Goal: Task Accomplishment & Management: Manage account settings

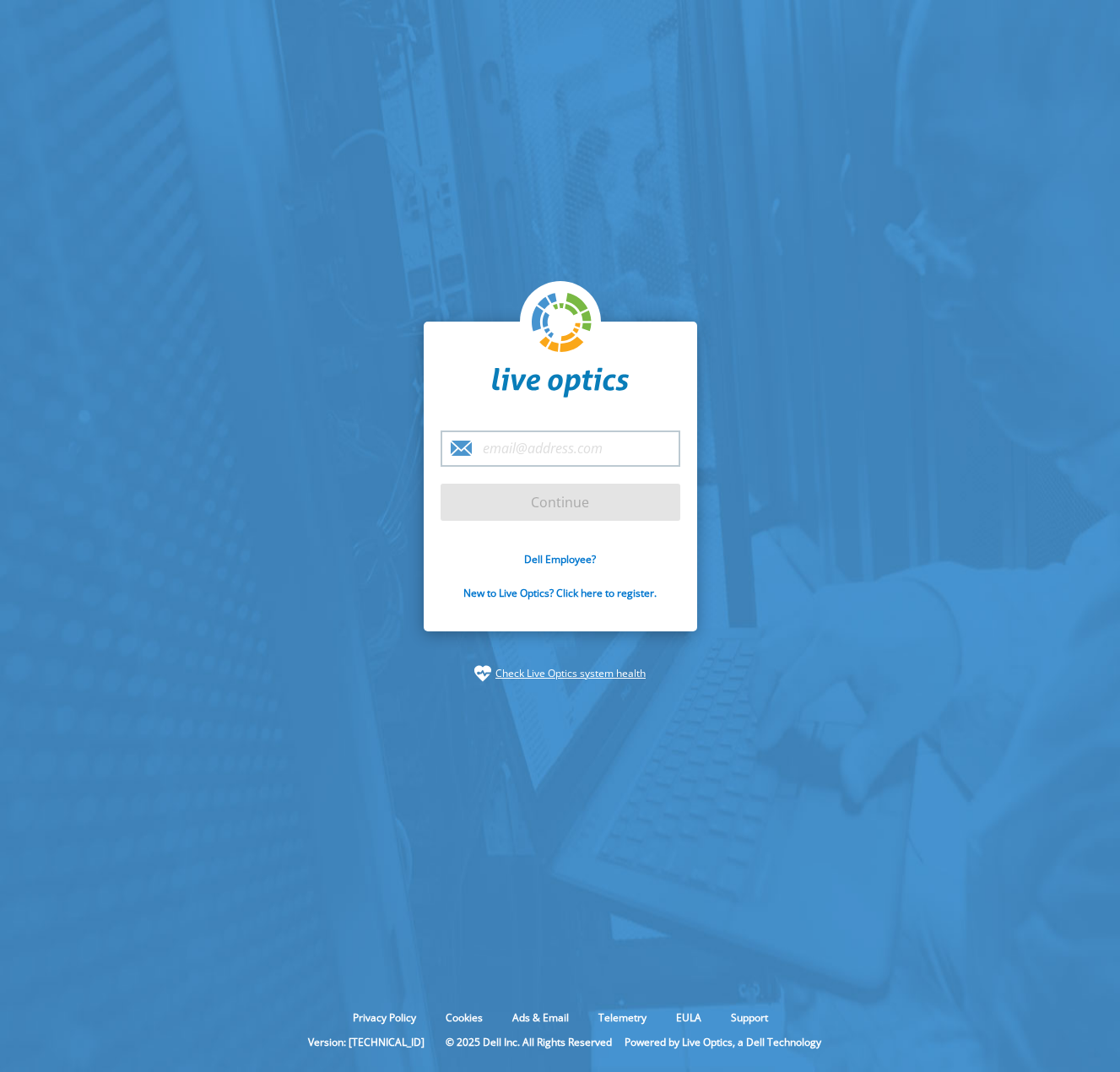
click at [497, 434] on input "email" at bounding box center [561, 449] width 240 height 36
type input "[EMAIL_ADDRESS][DOMAIN_NAME]"
click at [586, 503] on input "Continue" at bounding box center [561, 502] width 240 height 37
click at [568, 514] on input "Continue" at bounding box center [561, 502] width 240 height 37
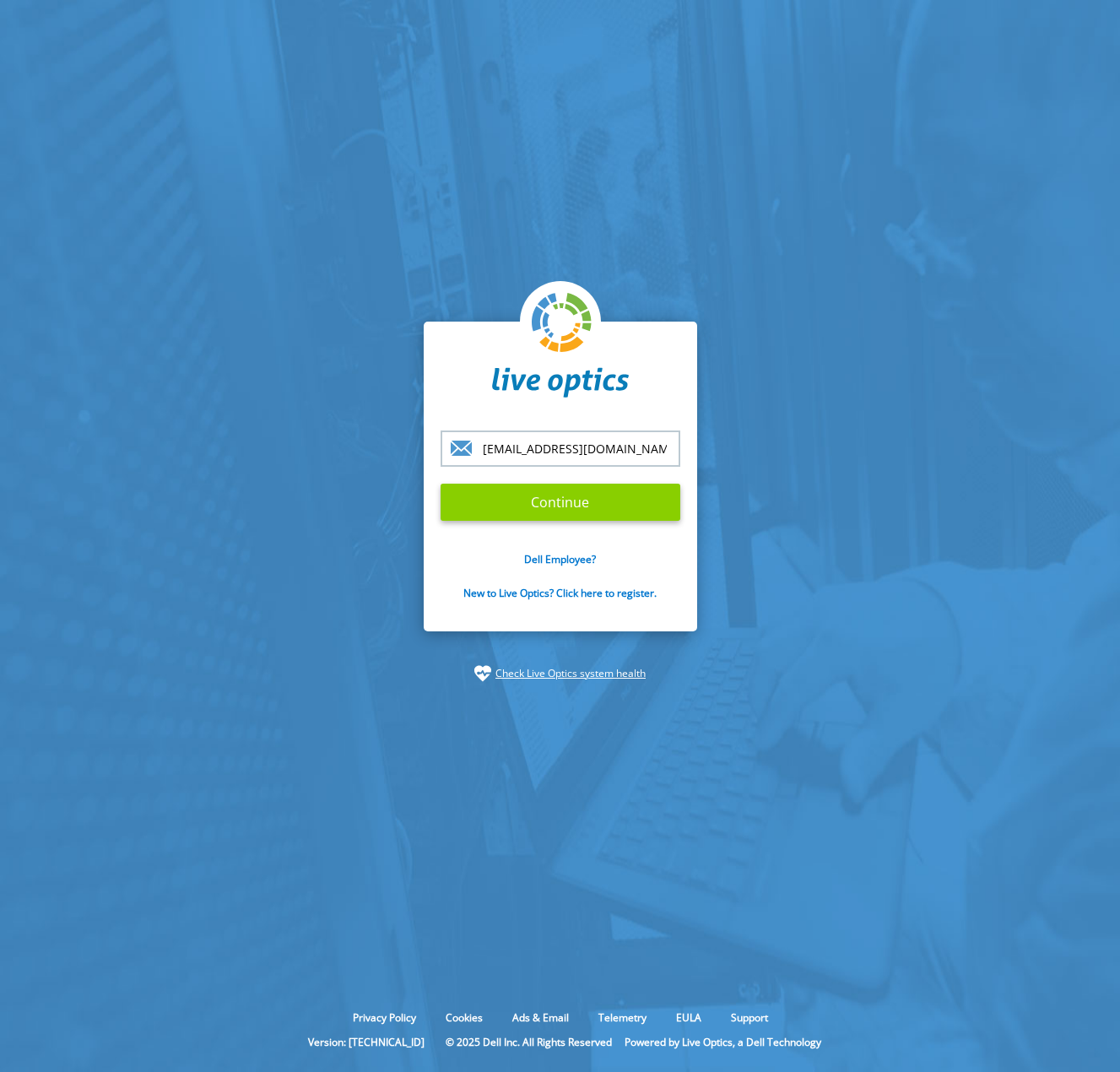
click at [568, 514] on input "Continue" at bounding box center [561, 502] width 240 height 37
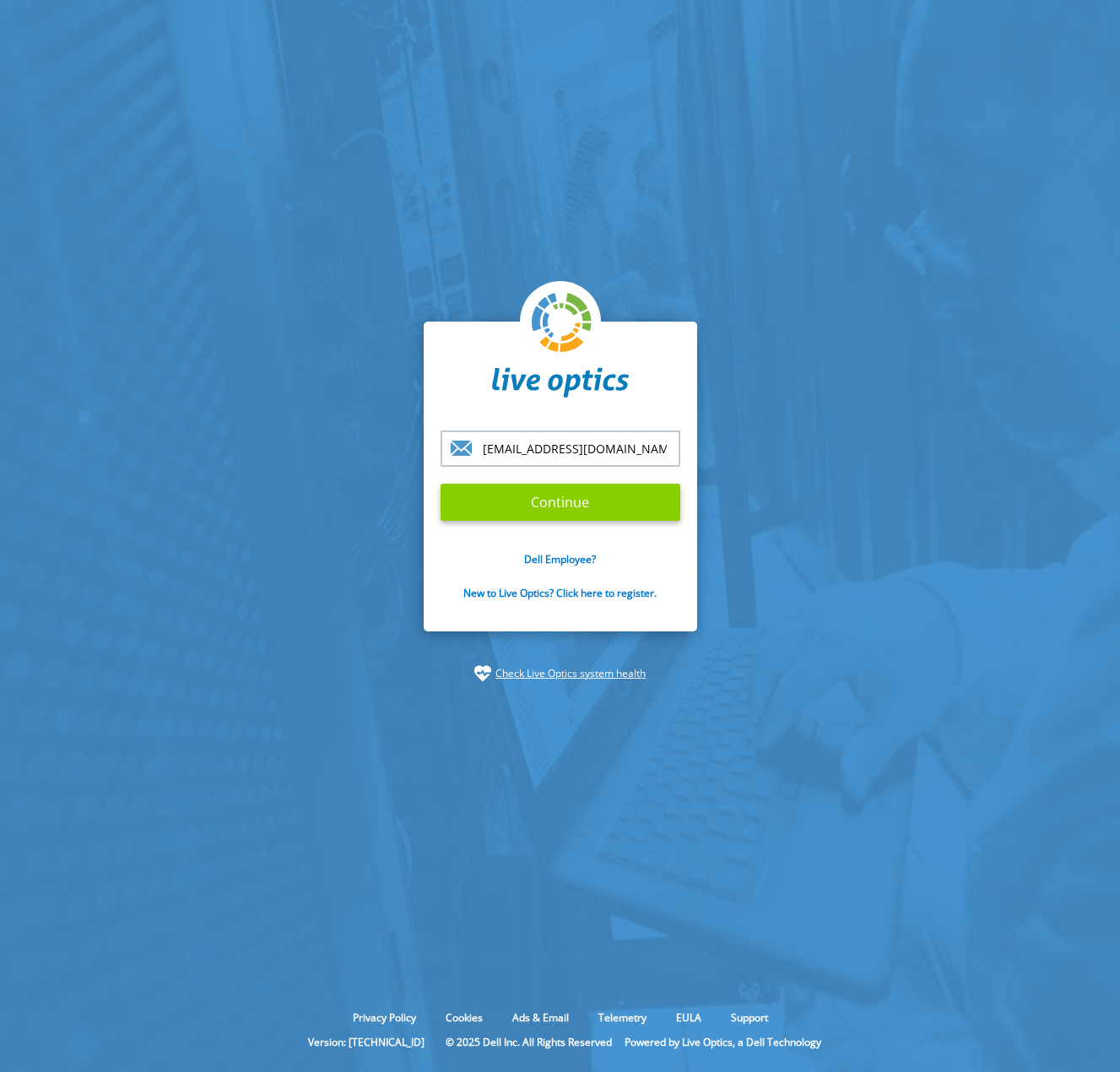
click at [568, 514] on input "Continue" at bounding box center [561, 502] width 240 height 37
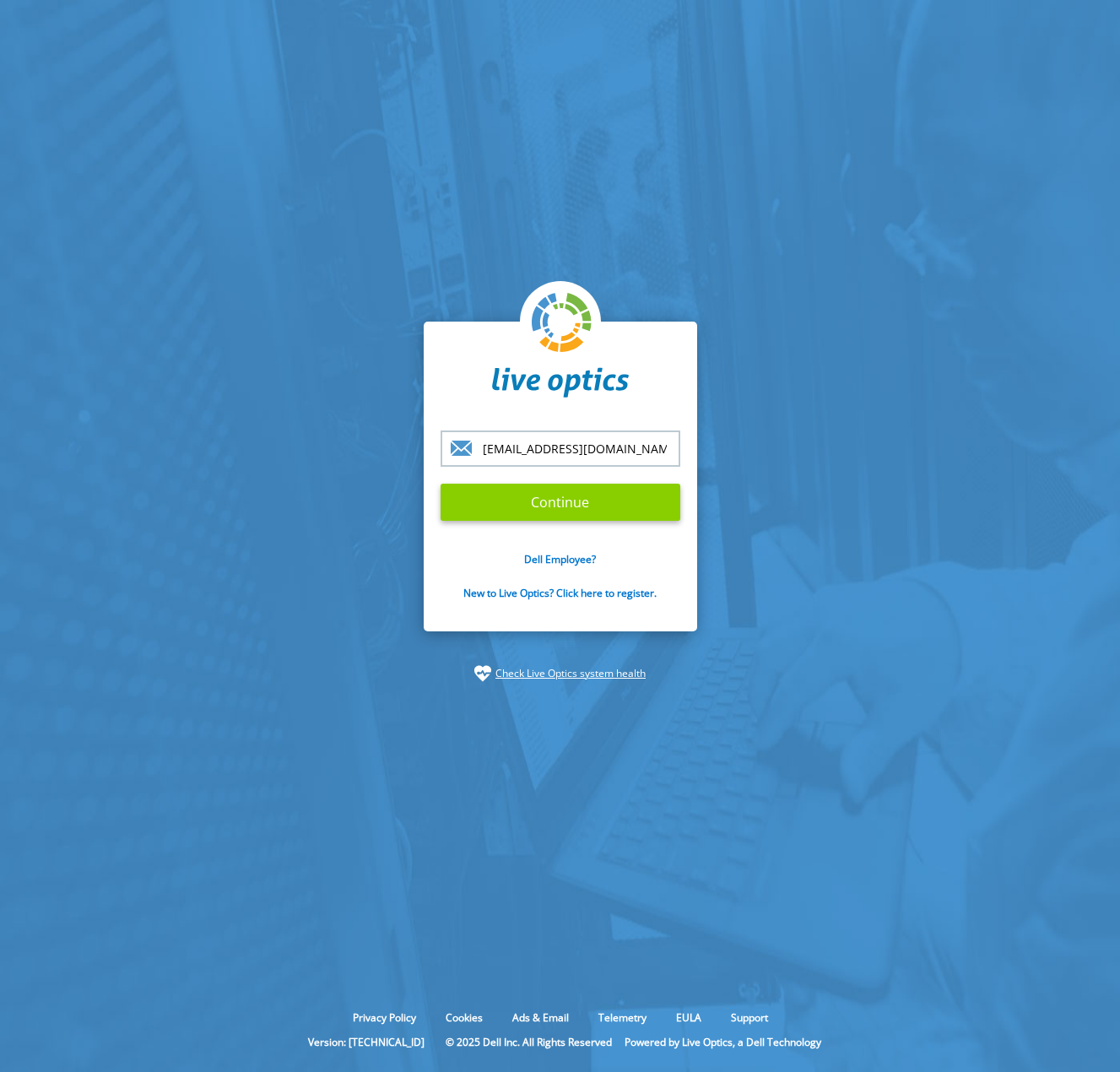
click at [568, 514] on input "Continue" at bounding box center [561, 502] width 240 height 37
